Goal: Task Accomplishment & Management: Use online tool/utility

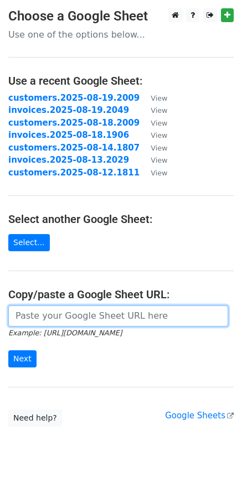
click at [48, 317] on input "url" at bounding box center [117, 315] width 219 height 21
paste input "https://docs.google.com/spreadsheets/d/11WLk83cp0n3ixwRm7w0MFCMHEHwTXqUUrVTZ9kM…"
click at [114, 323] on input "https://docs.google.com/spreadsheets/d/11WLk83cp0n3ixwRm7w0MFCMHEHwTXqUUrVTZ9kM…" at bounding box center [117, 315] width 219 height 21
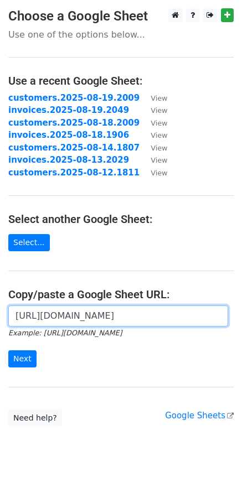
paste input "1754406678#gid=1754406678"
type input "https://docs.google.com/spreadsheets/d/11WLk83cp0n3ixwRm7w0MFCMHEHwTXqUUrVTZ9kM…"
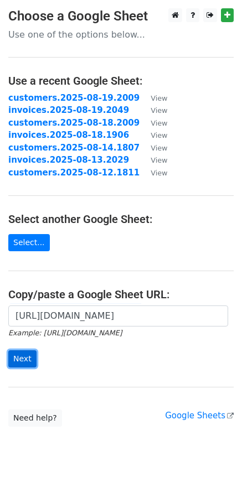
click at [29, 357] on input "Next" at bounding box center [22, 358] width 28 height 17
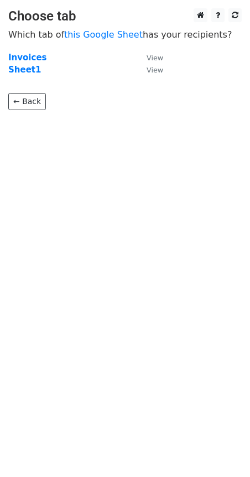
click at [66, 163] on html "Choose tab Which tab of this Google Sheet has your recipients? Invoices View Sh…" at bounding box center [125, 238] width 250 height 477
click at [12, 73] on strong "Sheet1" at bounding box center [24, 70] width 33 height 10
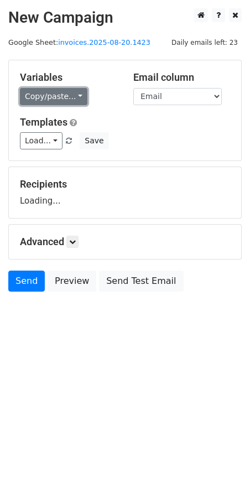
click at [72, 99] on link "Copy/paste..." at bounding box center [53, 96] width 67 height 17
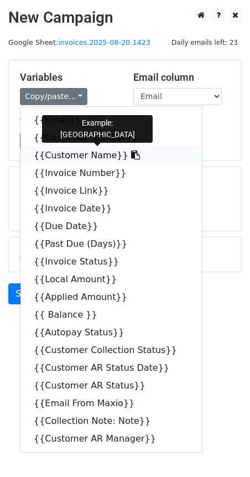
click at [131, 155] on icon at bounding box center [135, 154] width 9 height 9
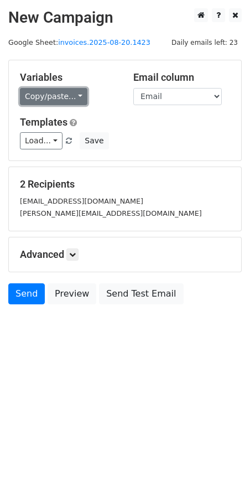
click at [76, 98] on link "Copy/paste..." at bounding box center [53, 96] width 67 height 17
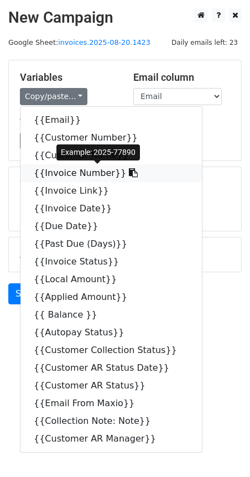
click at [129, 172] on icon at bounding box center [133, 172] width 9 height 9
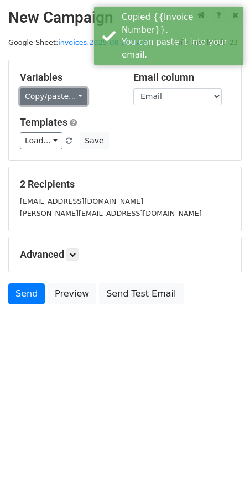
click at [74, 98] on link "Copy/paste..." at bounding box center [53, 96] width 67 height 17
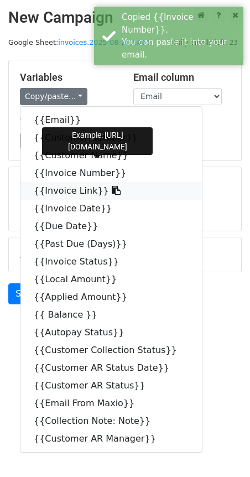
click at [112, 191] on icon at bounding box center [116, 190] width 9 height 9
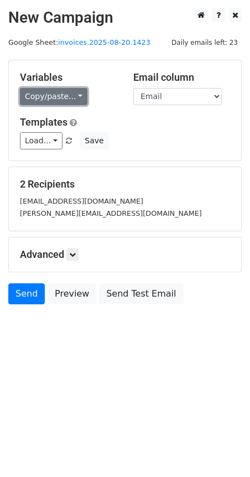
click at [74, 100] on link "Copy/paste..." at bounding box center [53, 96] width 67 height 17
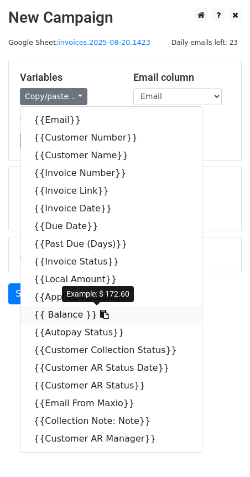
click at [100, 313] on icon at bounding box center [104, 314] width 9 height 9
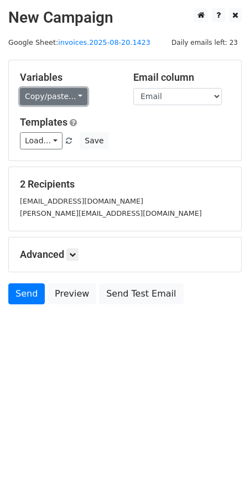
click at [80, 96] on link "Copy/paste..." at bounding box center [53, 96] width 67 height 17
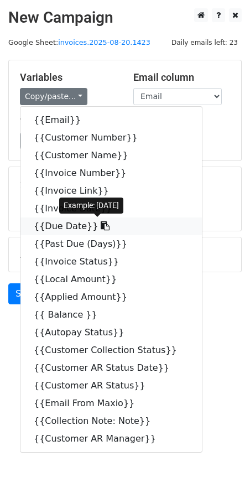
click at [101, 227] on icon at bounding box center [105, 225] width 9 height 9
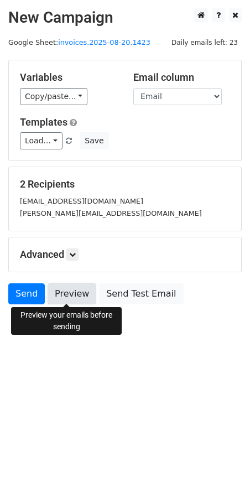
click at [66, 296] on link "Preview" at bounding box center [72, 293] width 49 height 21
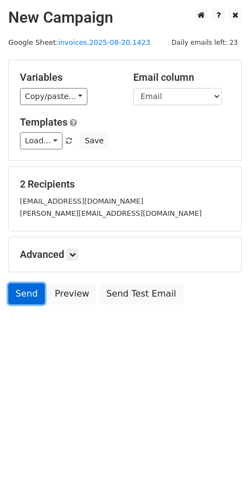
click at [32, 292] on link "Send" at bounding box center [26, 293] width 36 height 21
